Goal: Use online tool/utility: Utilize a website feature to perform a specific function

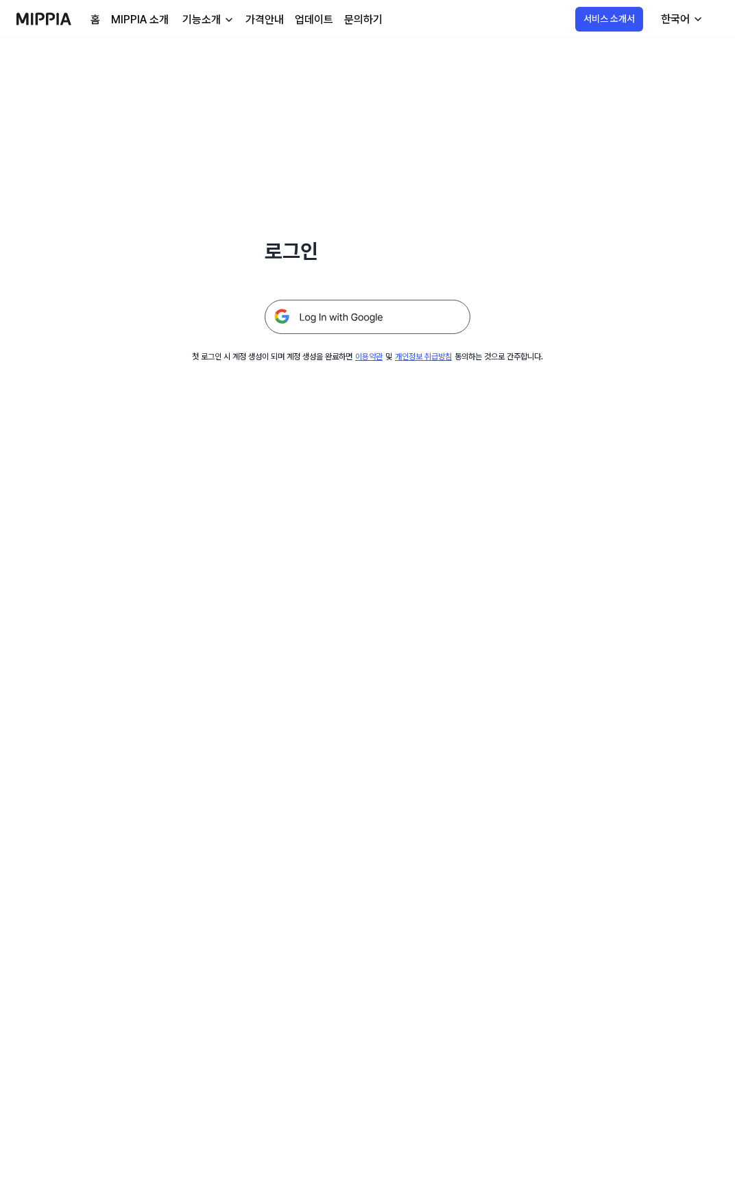
click at [329, 311] on img at bounding box center [368, 317] width 206 height 34
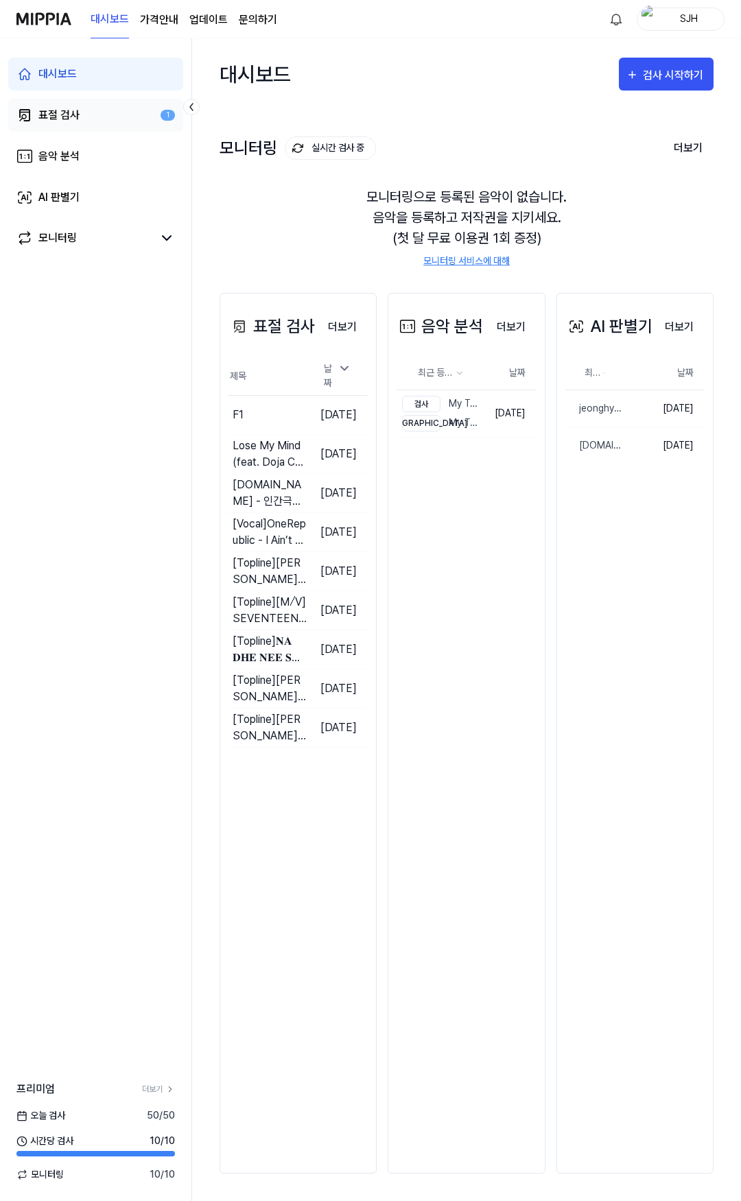
click at [75, 122] on div "표절 검사" at bounding box center [58, 115] width 41 height 16
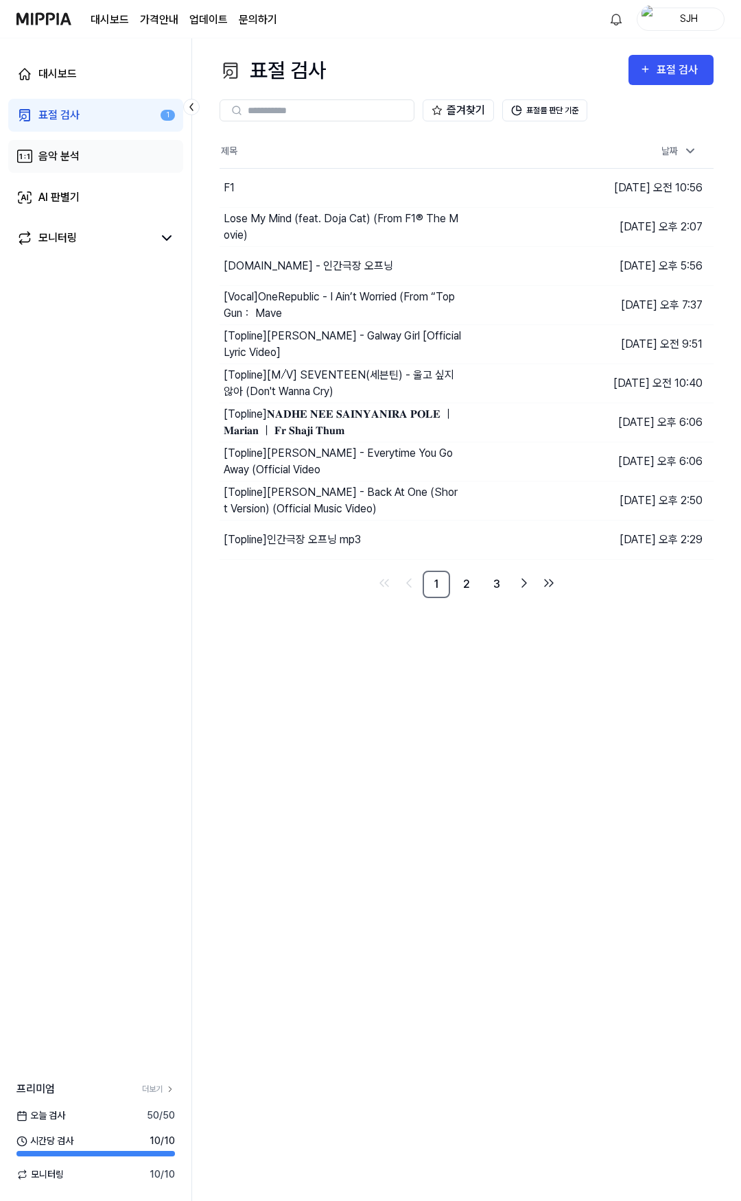
click at [81, 161] on link "음악 분석" at bounding box center [95, 156] width 175 height 33
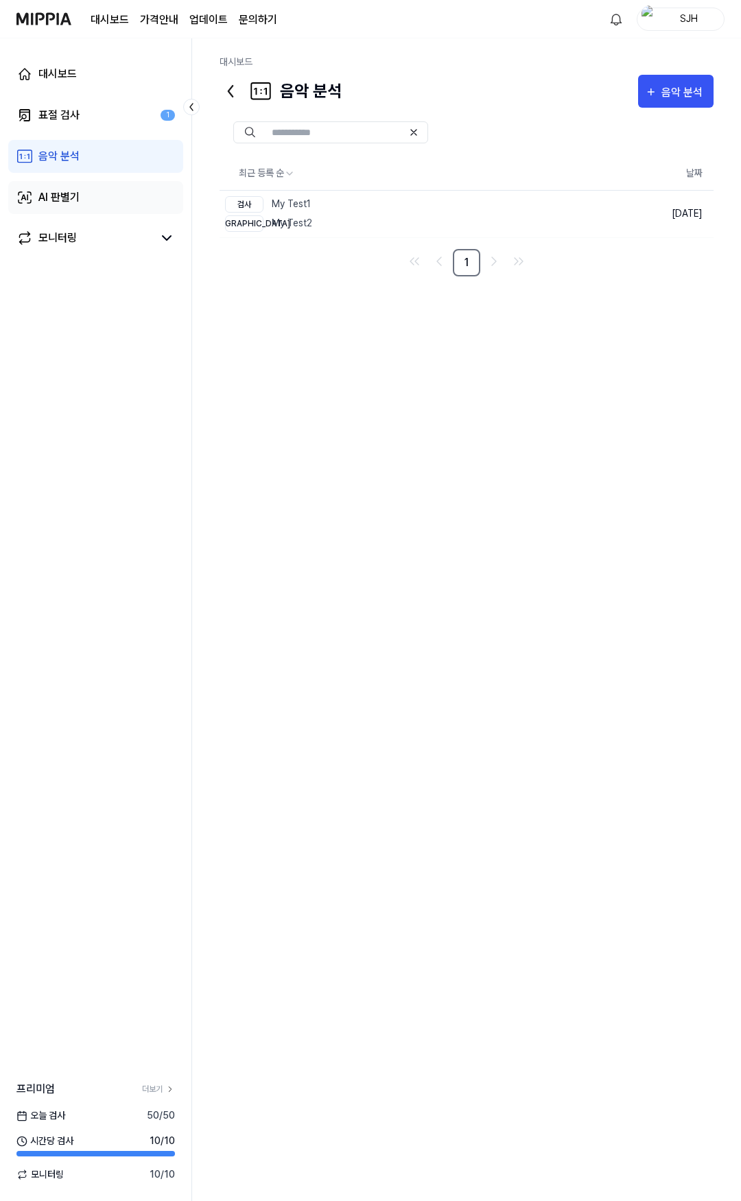
click at [87, 187] on link "AI 판별기" at bounding box center [95, 197] width 175 height 33
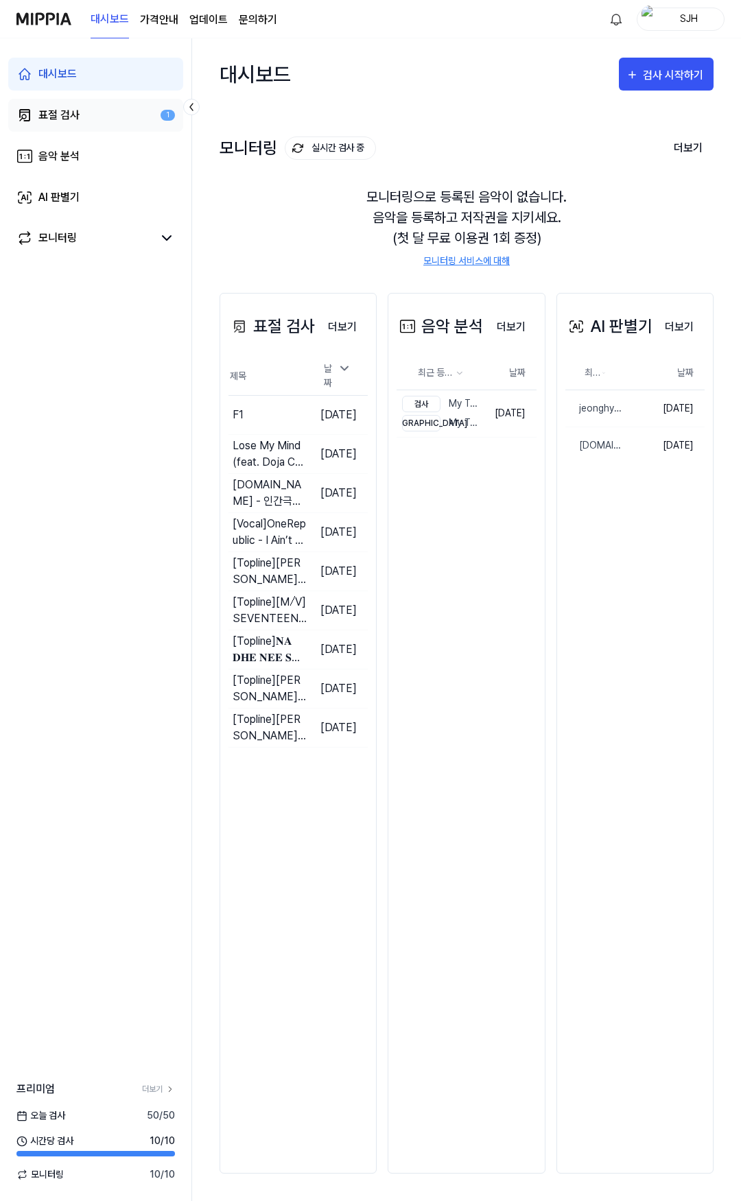
click at [91, 123] on link "표절 검사 1" at bounding box center [95, 115] width 175 height 33
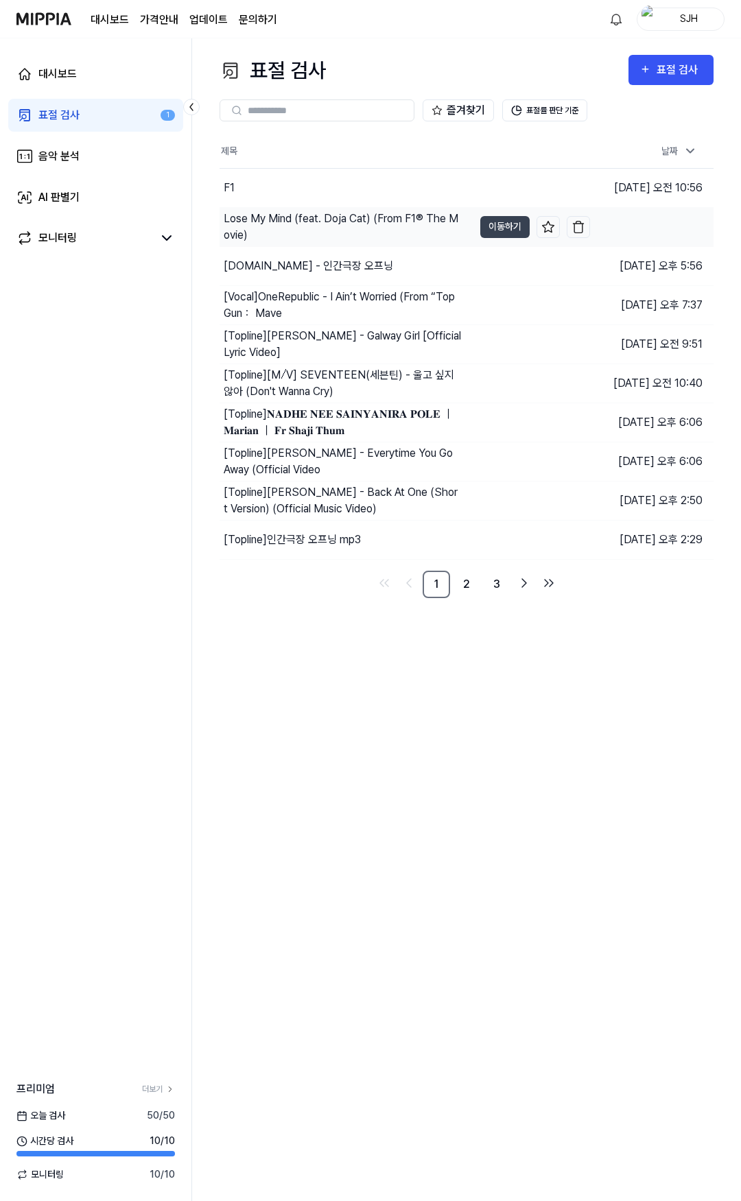
click at [401, 213] on div "Lose My Mind (feat. Doja Cat) (From F1® The Movie)" at bounding box center [342, 227] width 237 height 33
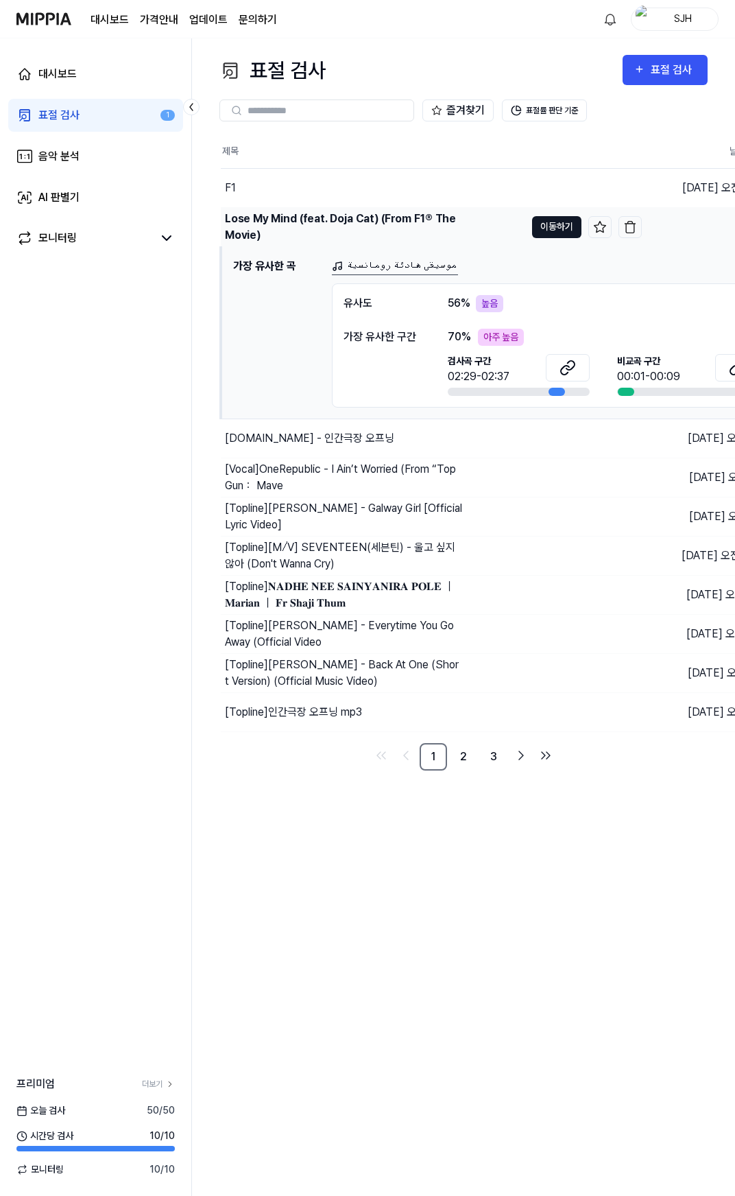
click at [546, 227] on button "이동하기" at bounding box center [556, 227] width 49 height 22
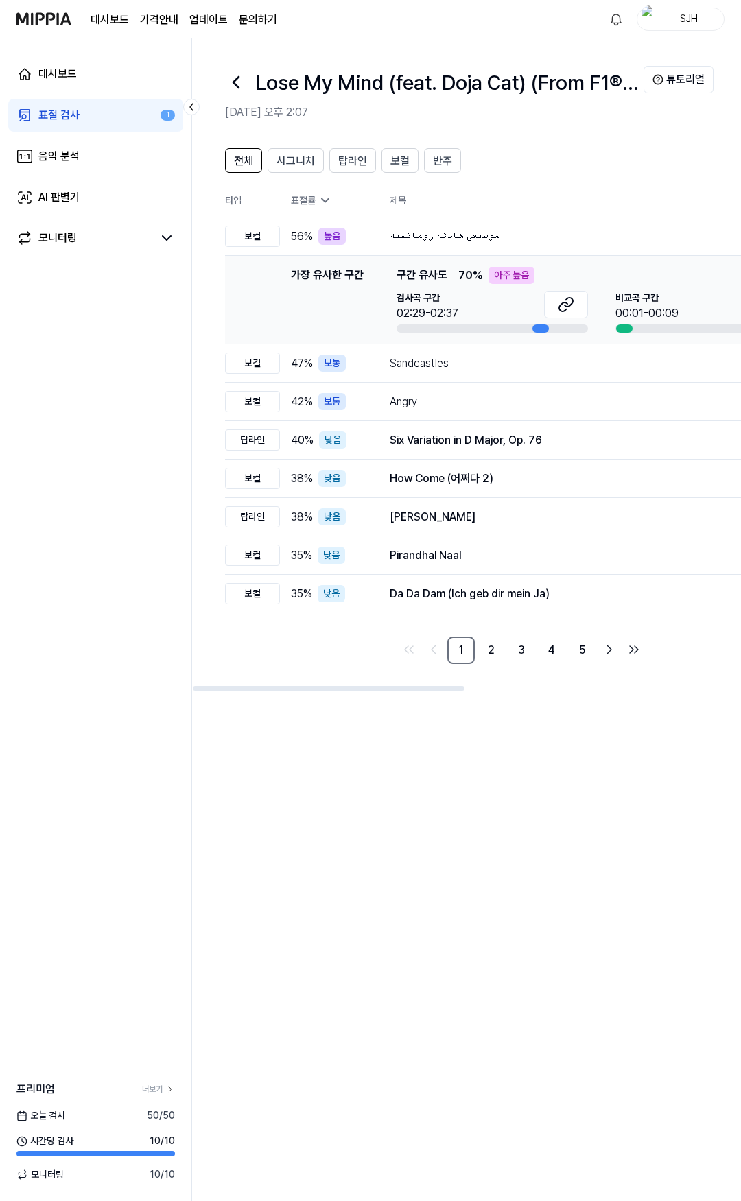
click at [627, 15] on div "SJH" at bounding box center [664, 19] width 119 height 23
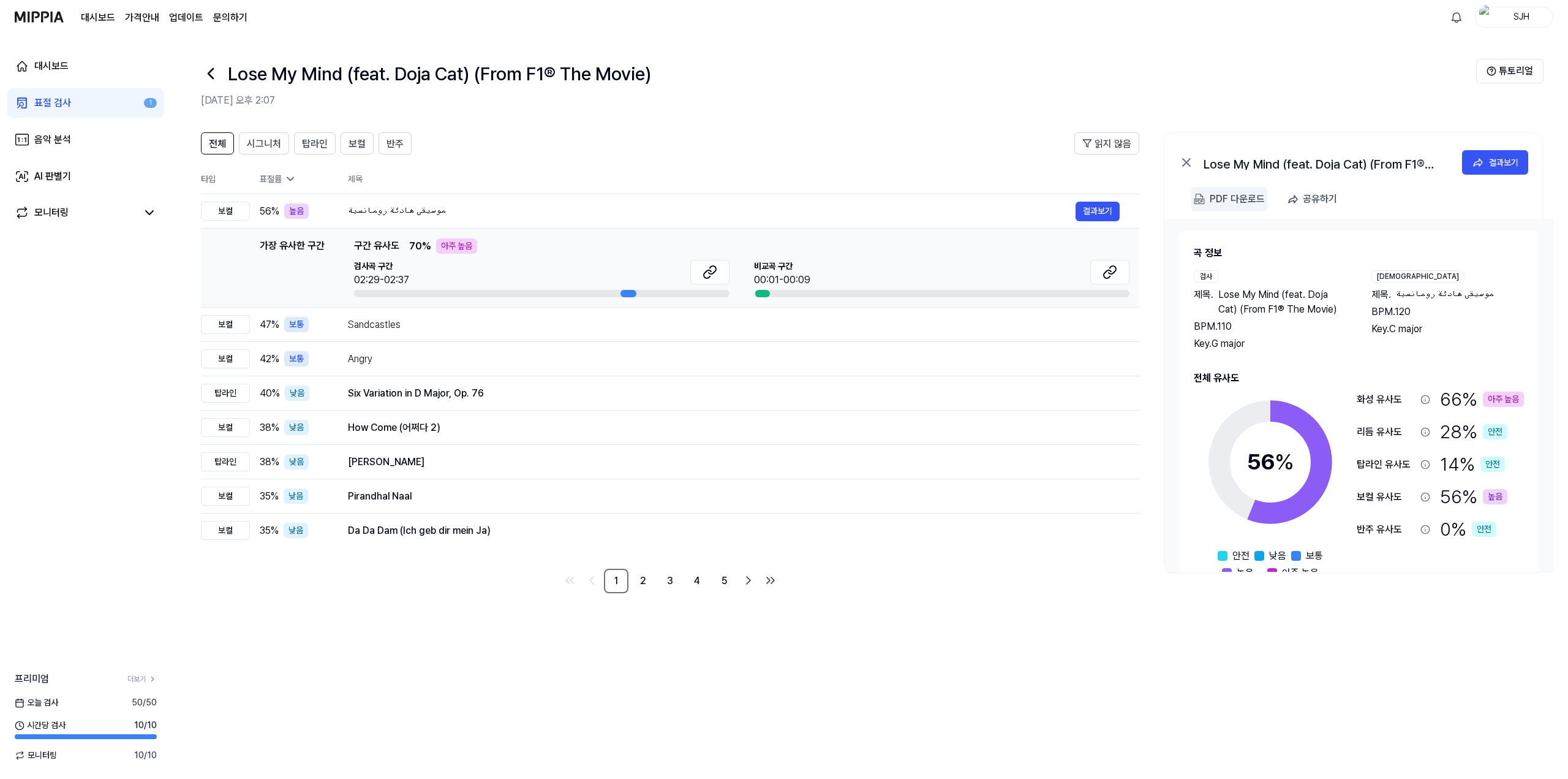
click at [782, 198] on div "PDF 다운로드" at bounding box center [1238, 199] width 55 height 16
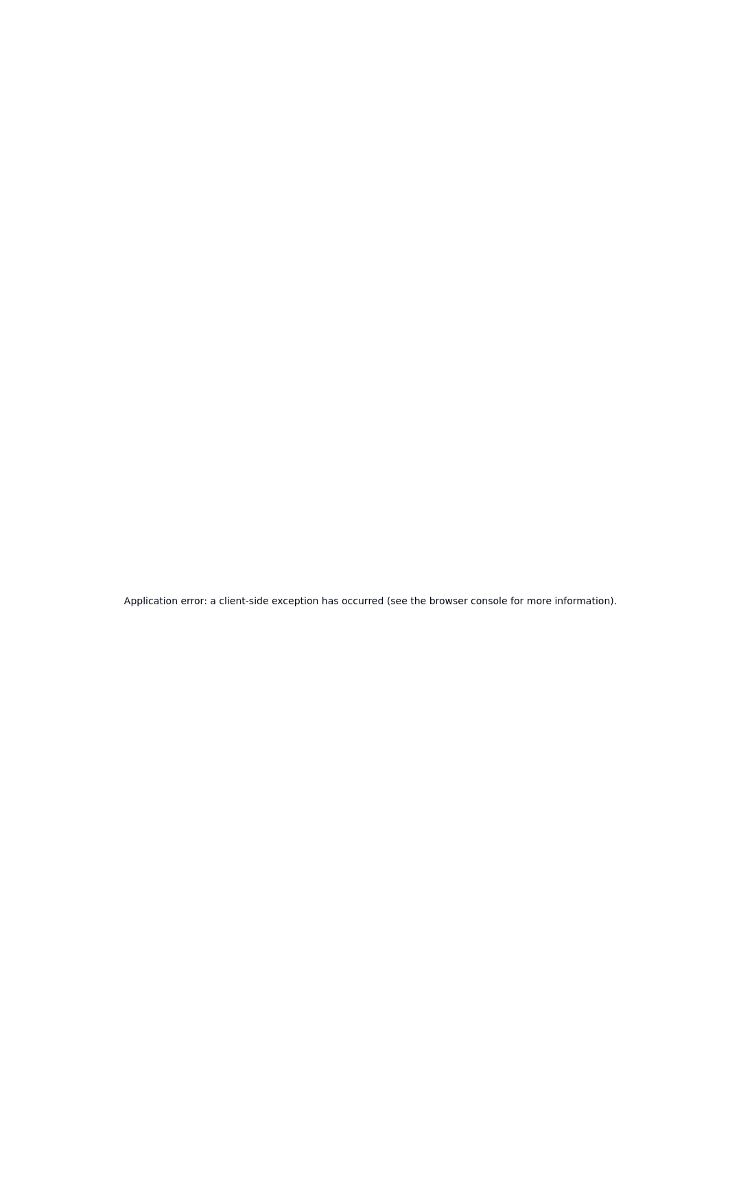
click at [578, 386] on div "Application error: a client-side exception has occurred (see the browser consol…" at bounding box center [370, 600] width 741 height 1201
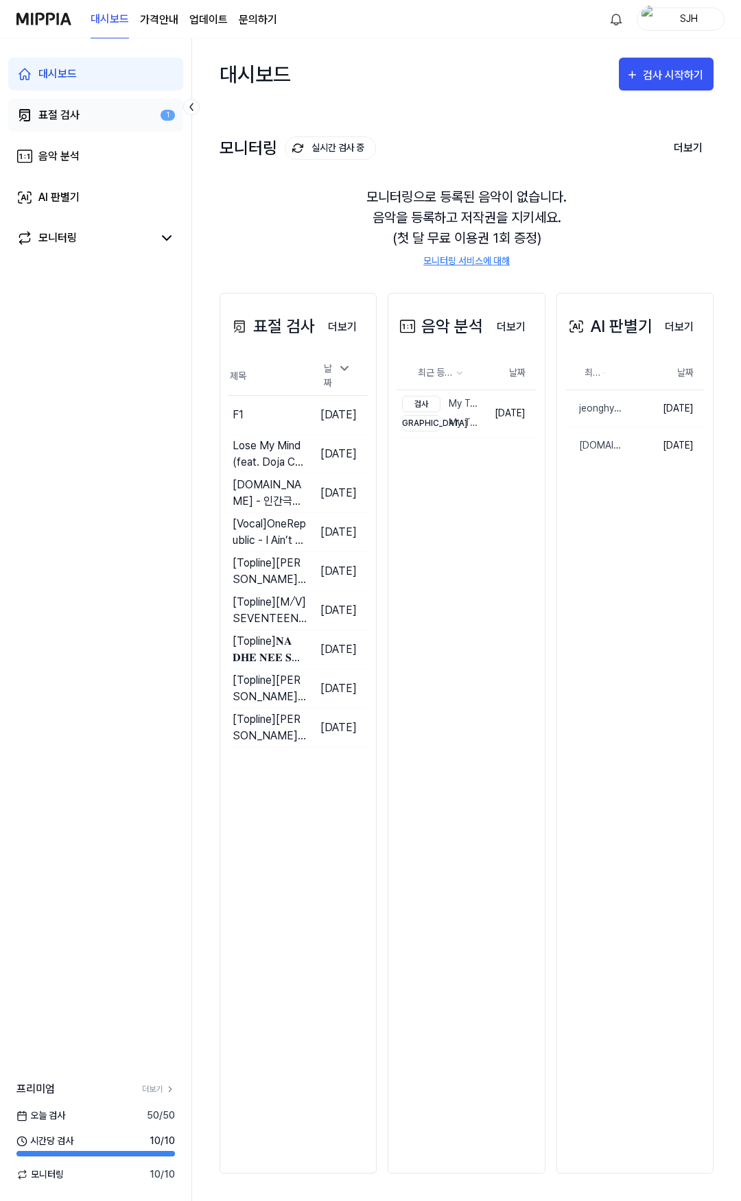
click at [110, 106] on link "표절 검사 1" at bounding box center [95, 115] width 175 height 33
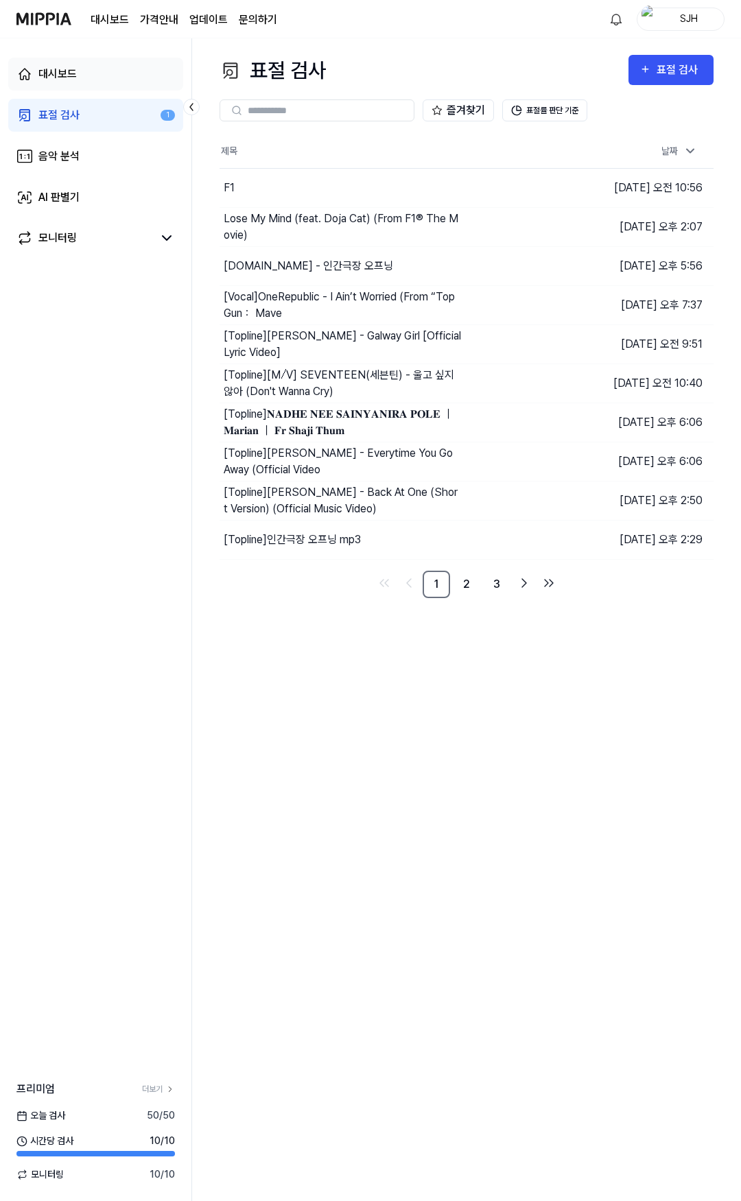
click at [92, 75] on link "대시보드" at bounding box center [95, 74] width 175 height 33
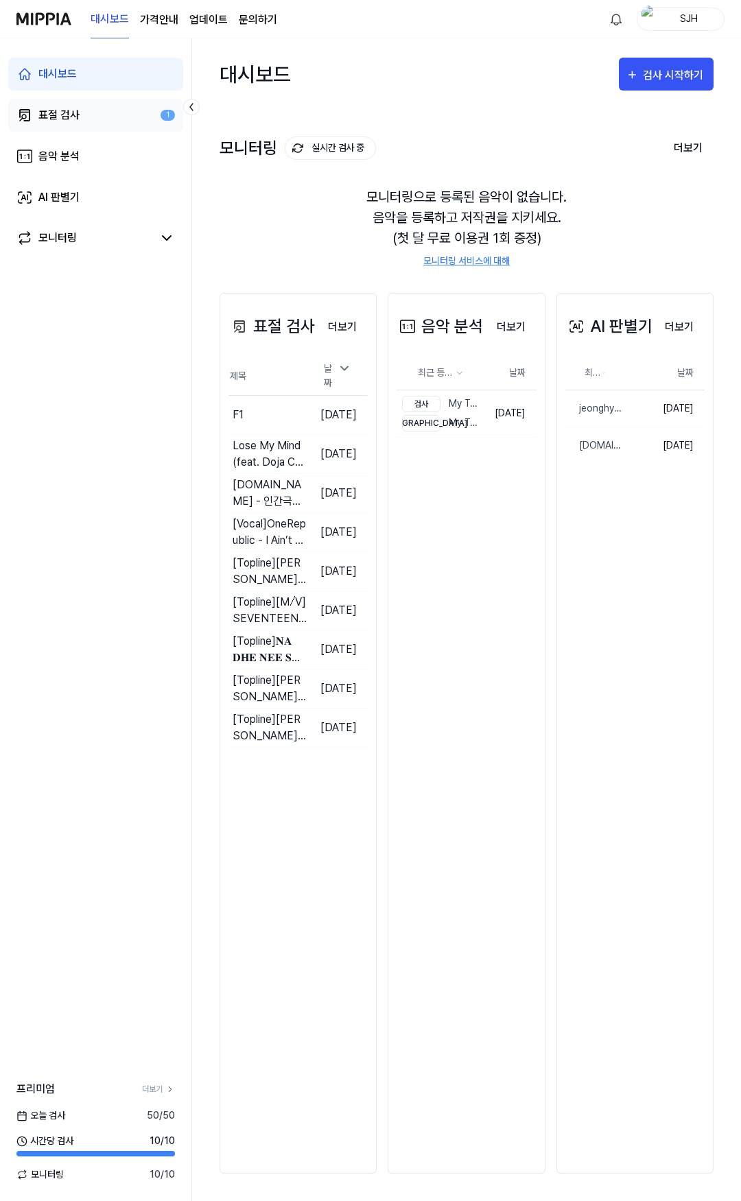
click at [71, 123] on link "표절 검사 1" at bounding box center [95, 115] width 175 height 33
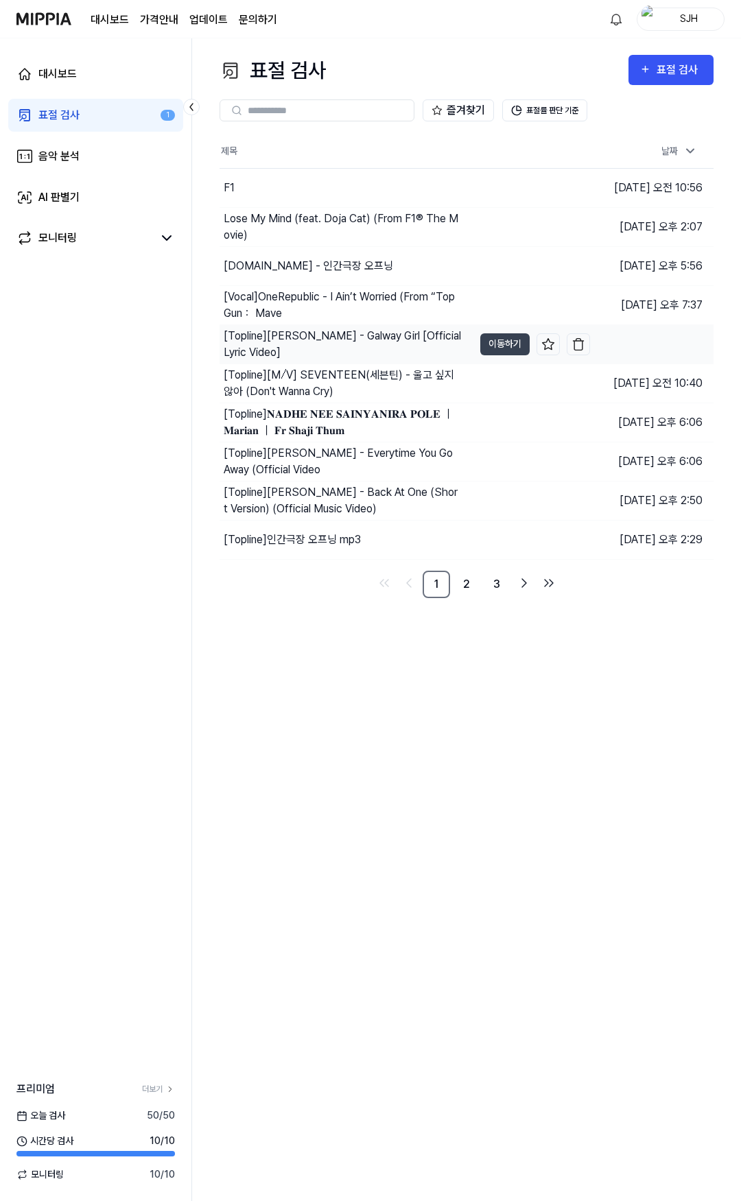
click at [327, 325] on div "[Topline] Ed Sheeran - Galway Girl [Official Lyric Video]" at bounding box center [347, 344] width 254 height 38
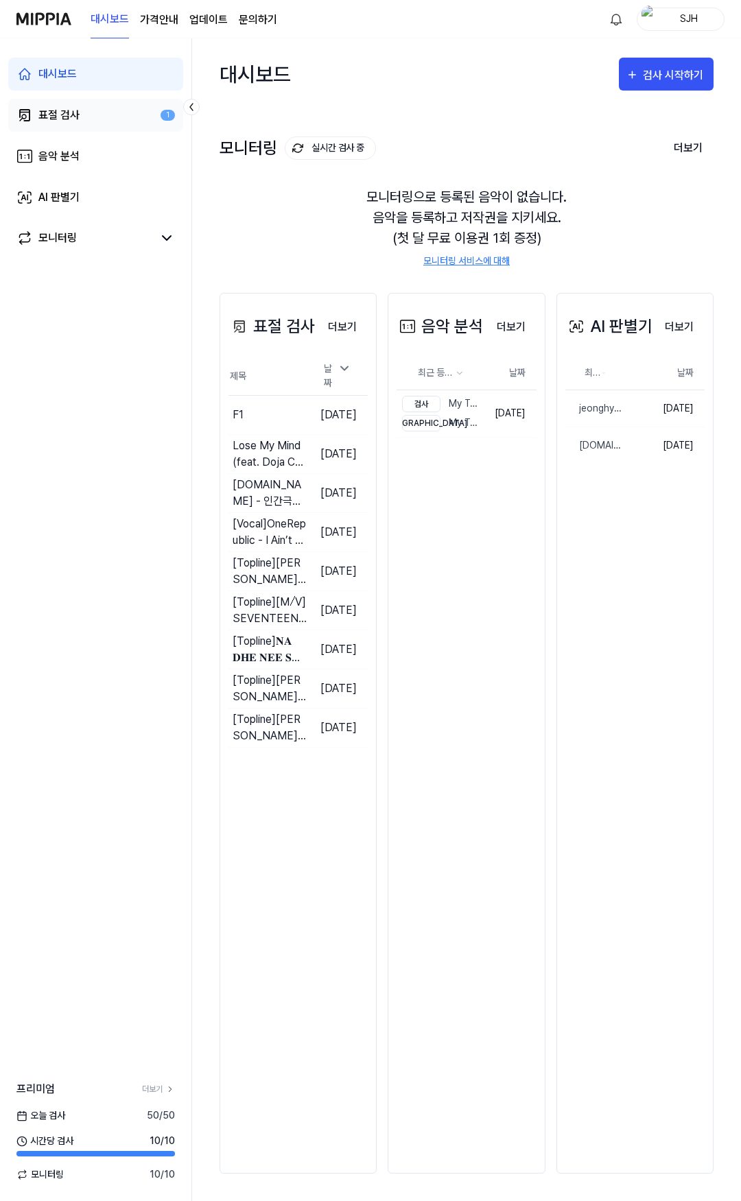
click at [102, 111] on link "표절 검사 1" at bounding box center [95, 115] width 175 height 33
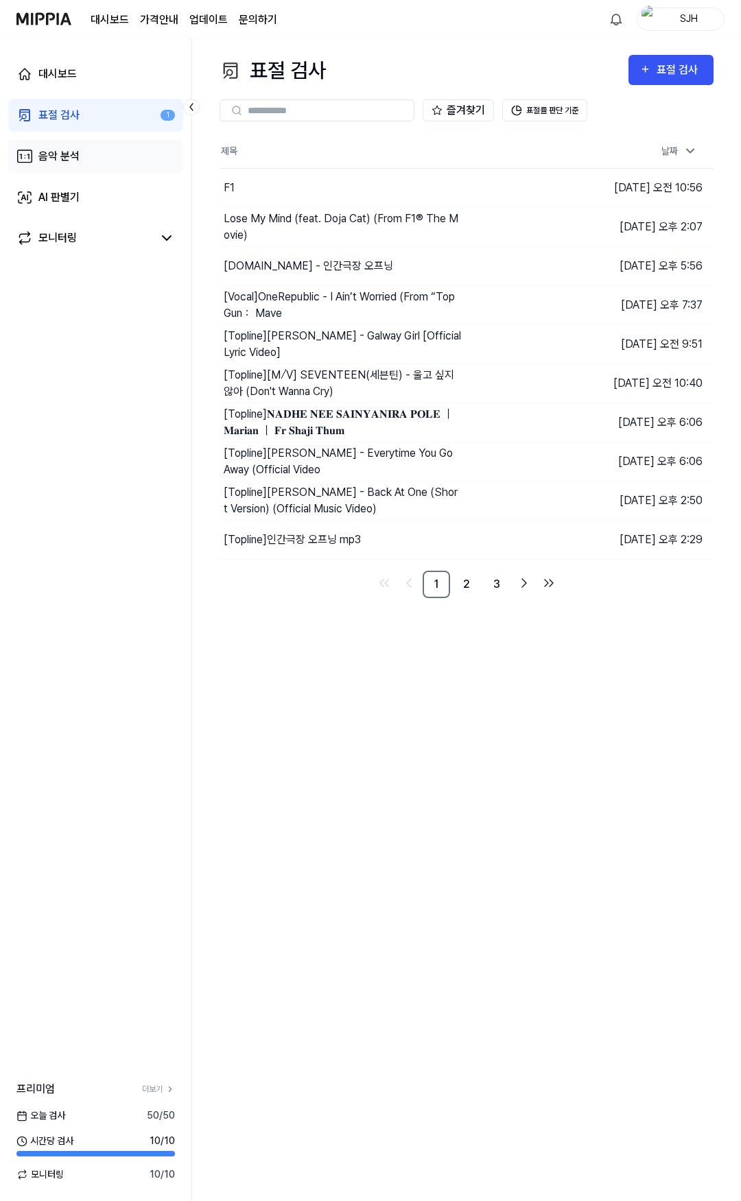
click at [99, 165] on link "음악 분석" at bounding box center [95, 156] width 175 height 33
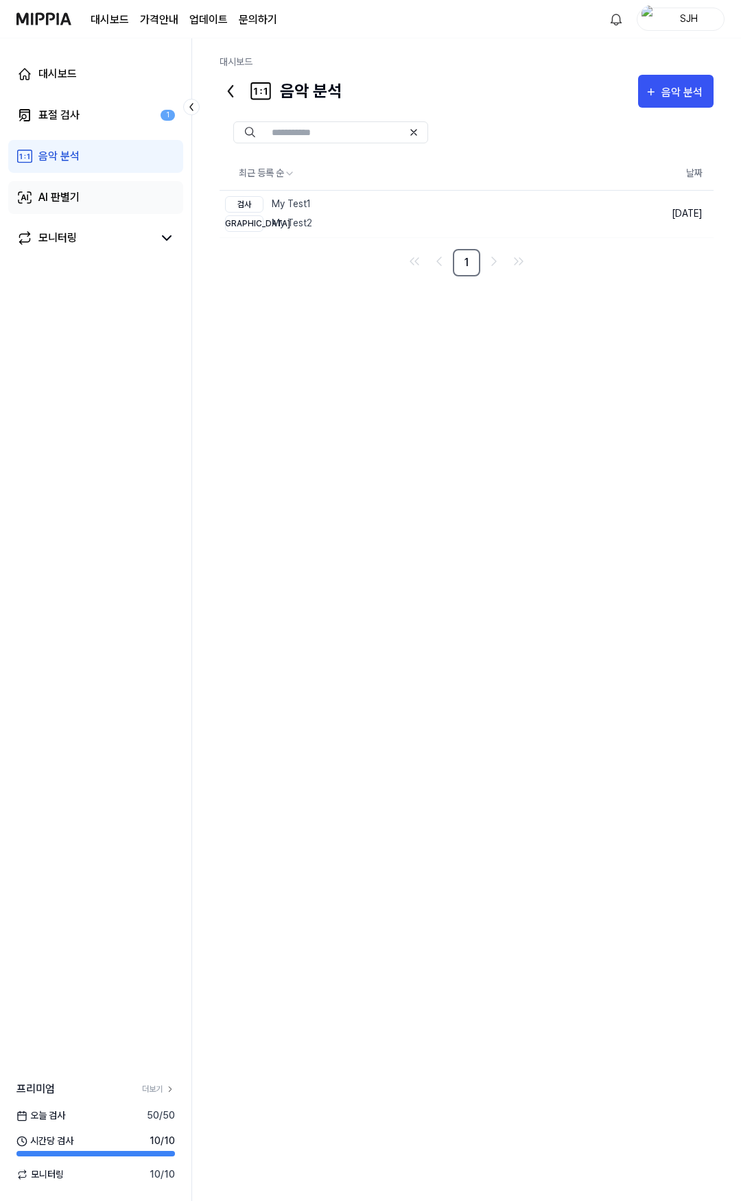
click at [98, 198] on link "AI 판별기" at bounding box center [95, 197] width 175 height 33
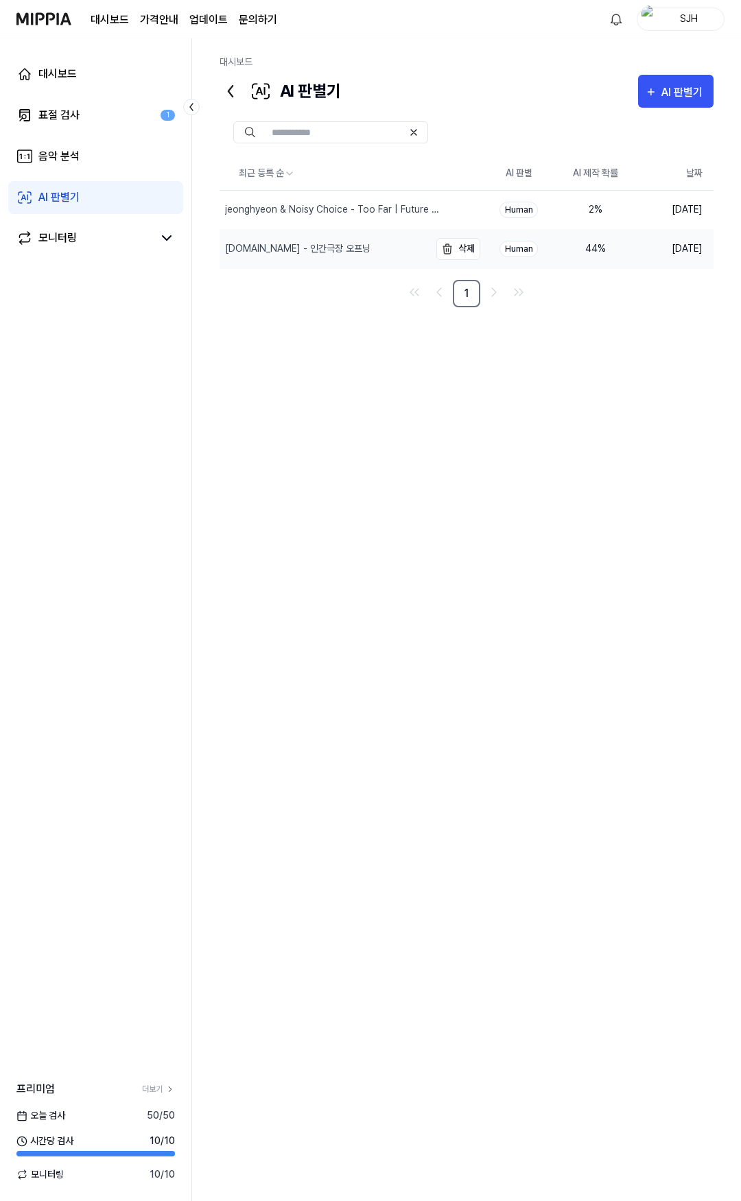
click at [322, 243] on div "[DOMAIN_NAME] - 인간극장 오프닝" at bounding box center [297, 248] width 145 height 14
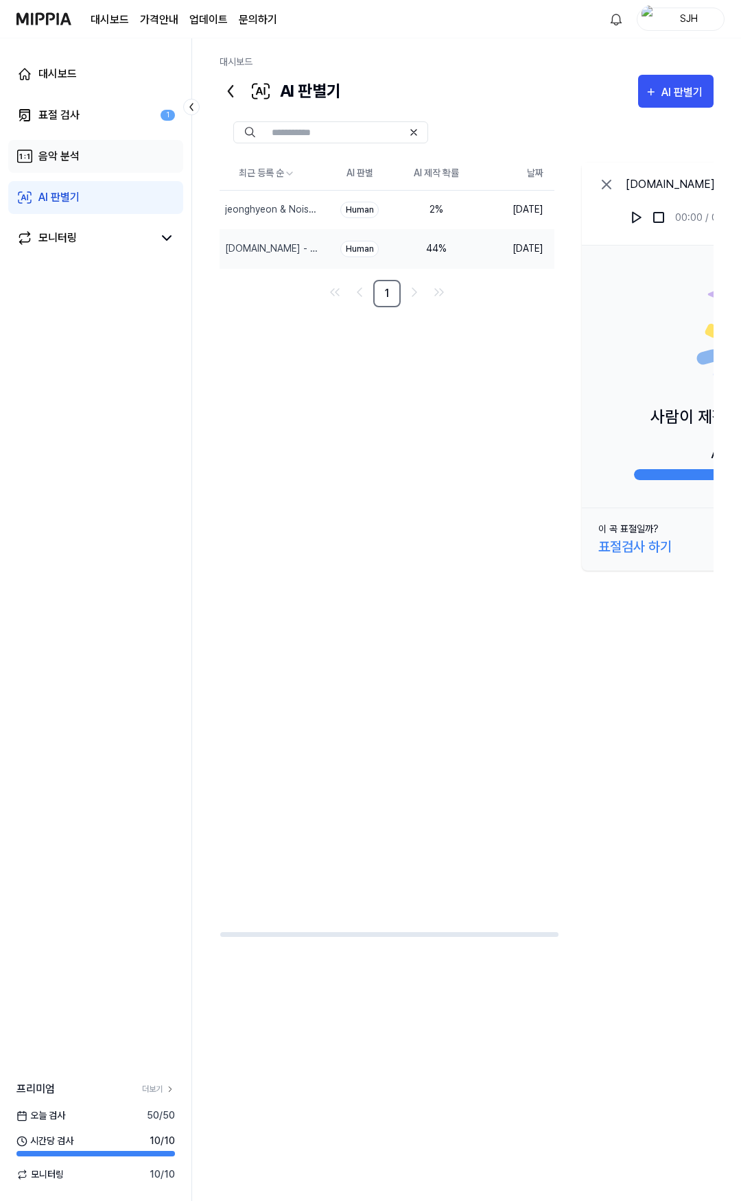
click at [80, 156] on link "음악 분석" at bounding box center [95, 156] width 175 height 33
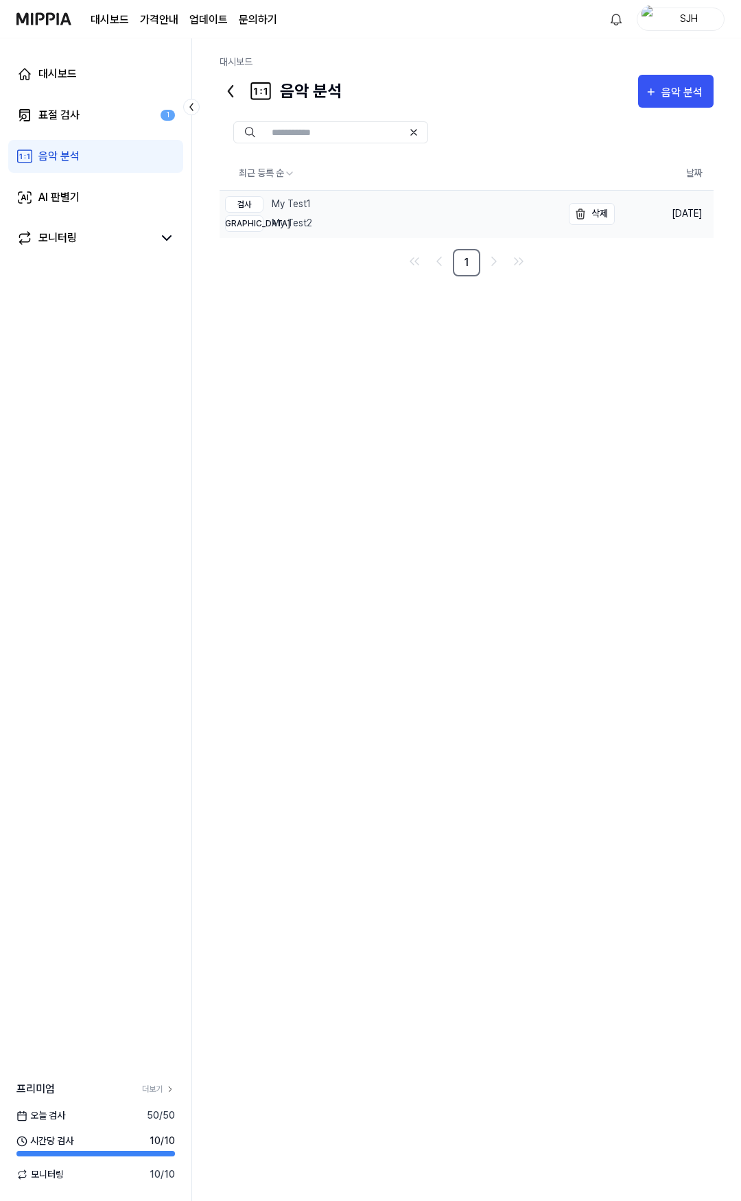
click at [305, 211] on div "검사 My Test1" at bounding box center [268, 204] width 87 height 16
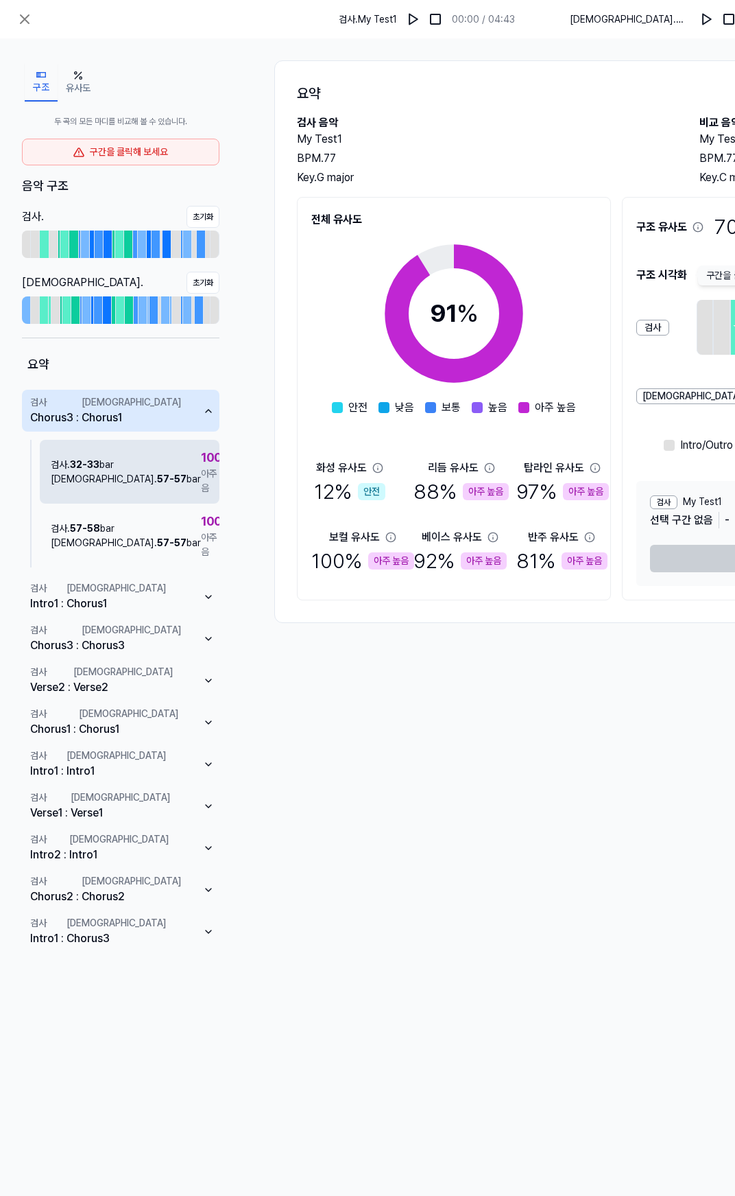
click at [104, 477] on div "[DEMOGRAPHIC_DATA] . 57 - 57 bar" at bounding box center [126, 479] width 150 height 14
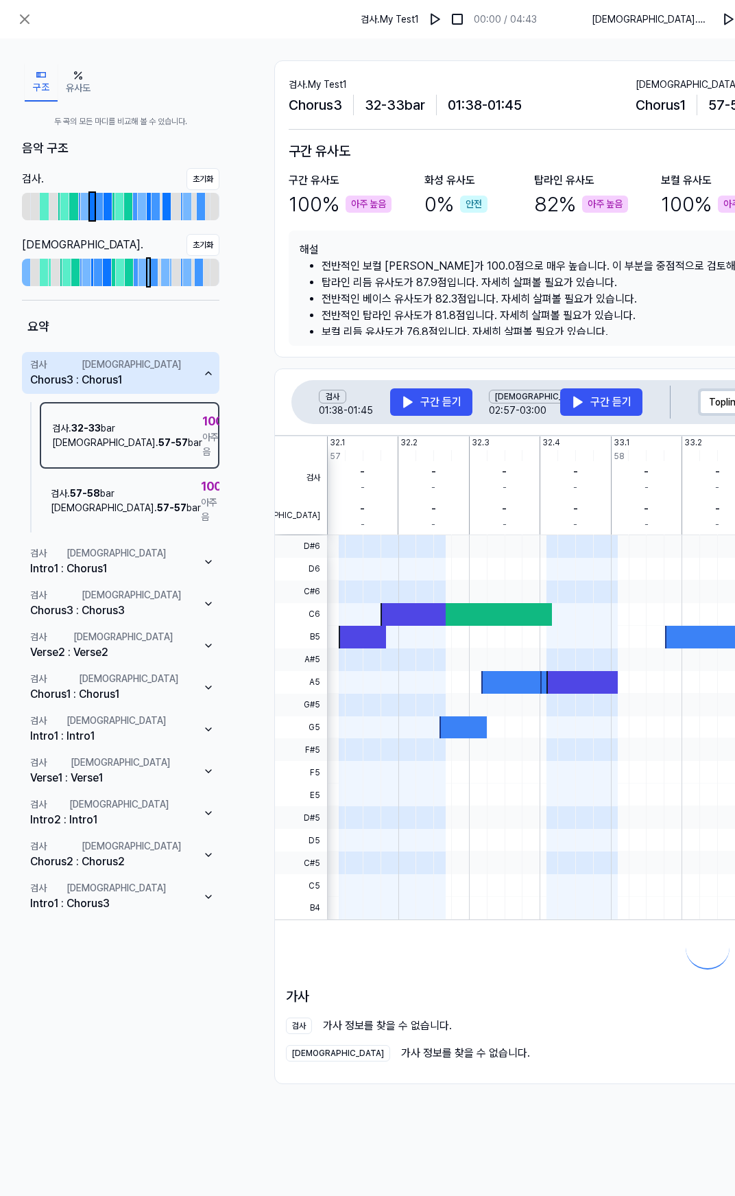
click at [141, 506] on div "검사 . 32 - 33 bar 비교 . 57 - 57 bar 100 % 아주 높음 검사 . 57 - 58 bar 비교 . 57 - 57 bar…" at bounding box center [121, 467] width 198 height 147
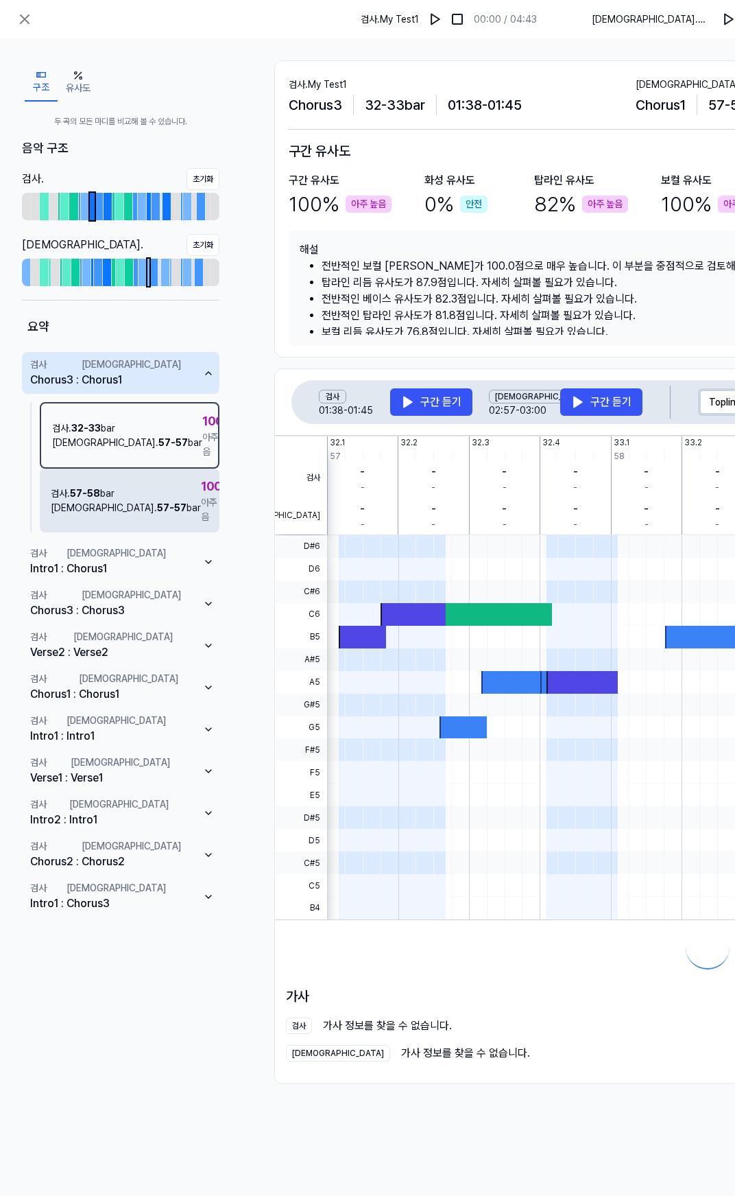
click at [139, 489] on div "검사 . 57 - 58 bar 비교 . 57 - 57 bar 100 % 아주 높음" at bounding box center [130, 501] width 180 height 64
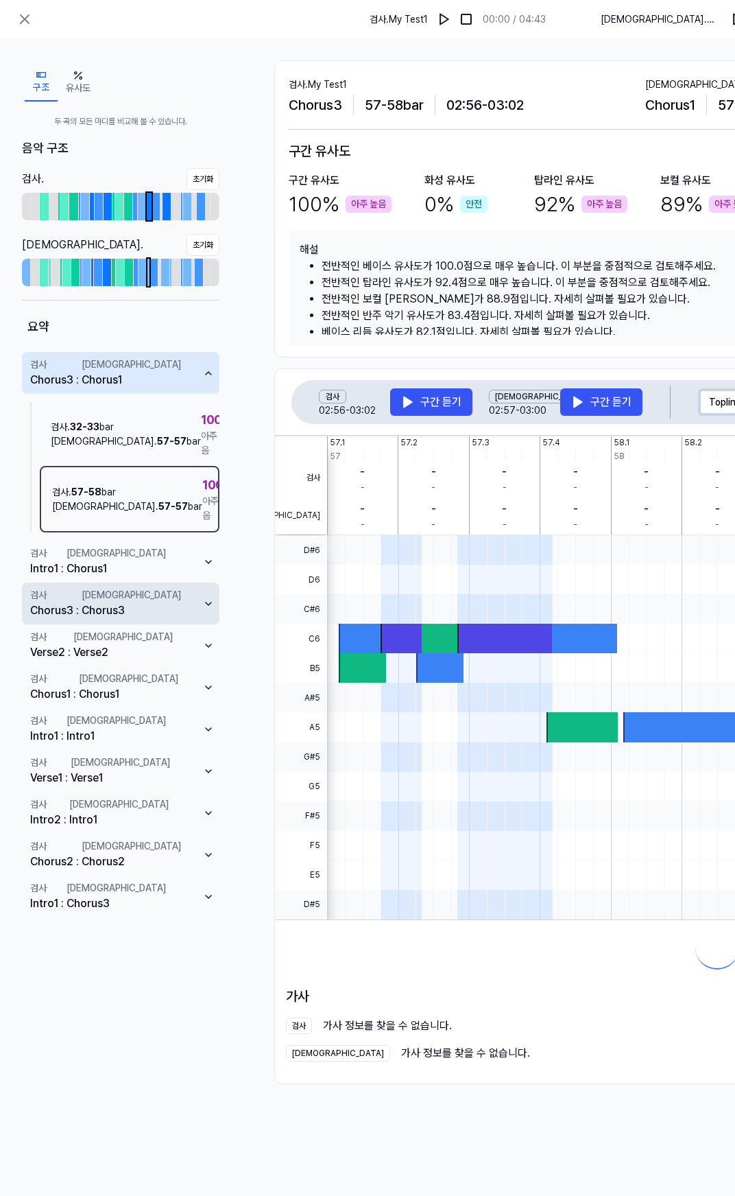
click at [140, 582] on button "검사 Chorus3 : 비교 Chorus3" at bounding box center [121, 603] width 198 height 42
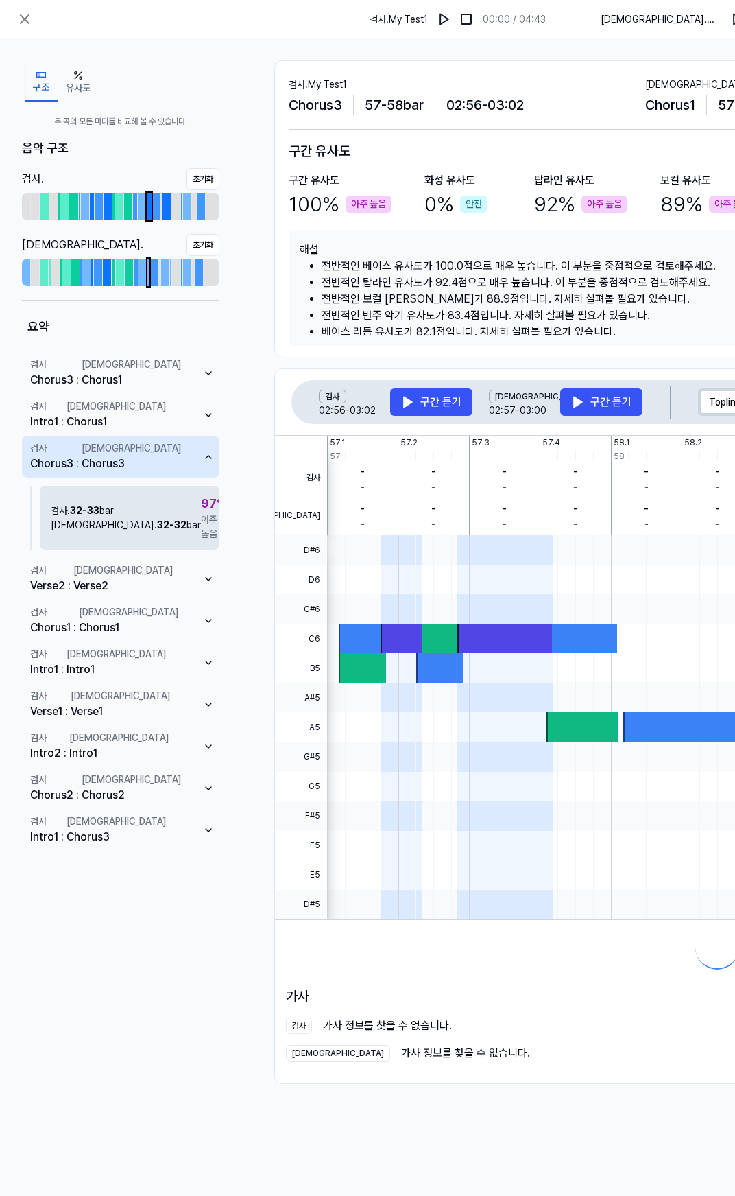
click at [115, 521] on div "[DEMOGRAPHIC_DATA] . 32 - 32 bar" at bounding box center [126, 525] width 150 height 14
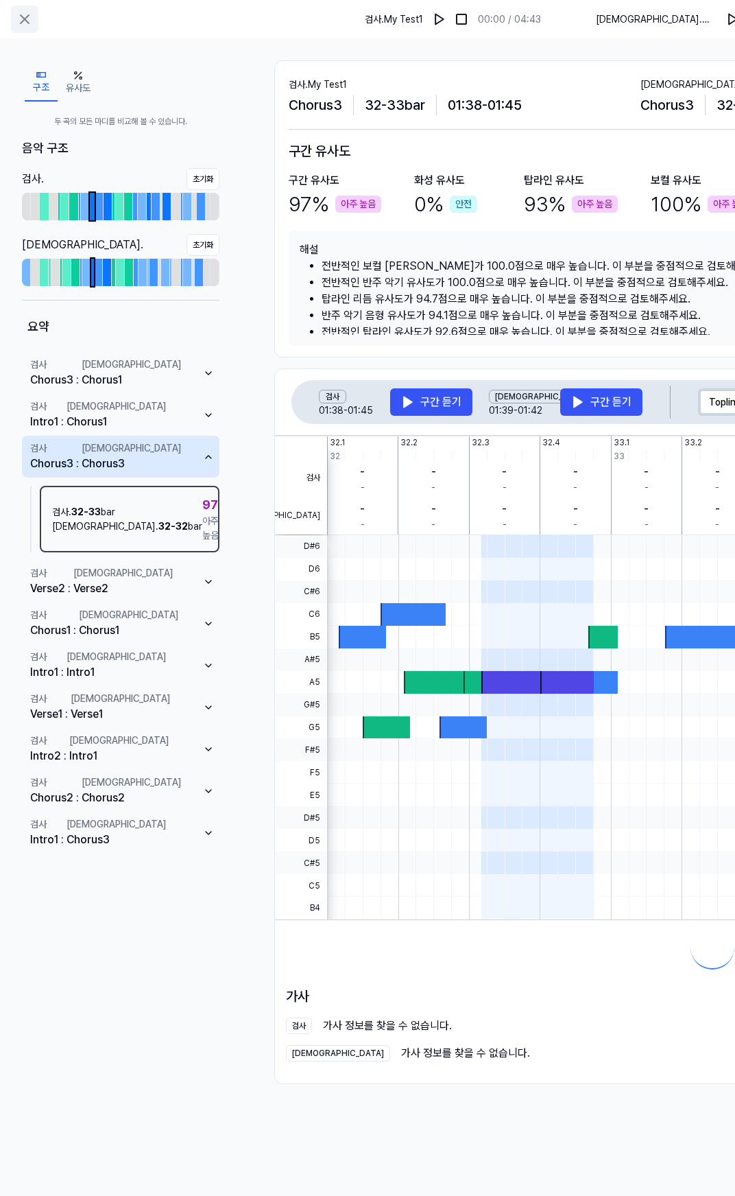
click at [25, 19] on icon at bounding box center [25, 19] width 8 height 8
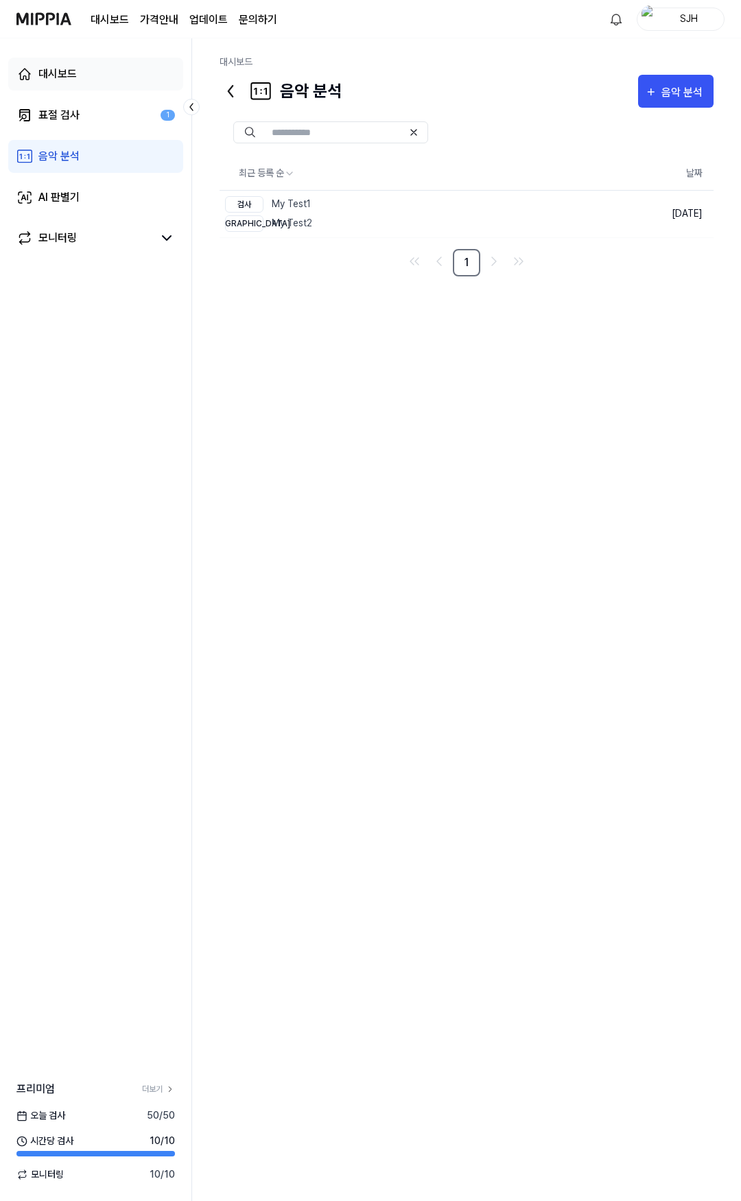
click at [60, 77] on div "대시보드" at bounding box center [57, 74] width 38 height 16
